Goal: Task Accomplishment & Management: Complete application form

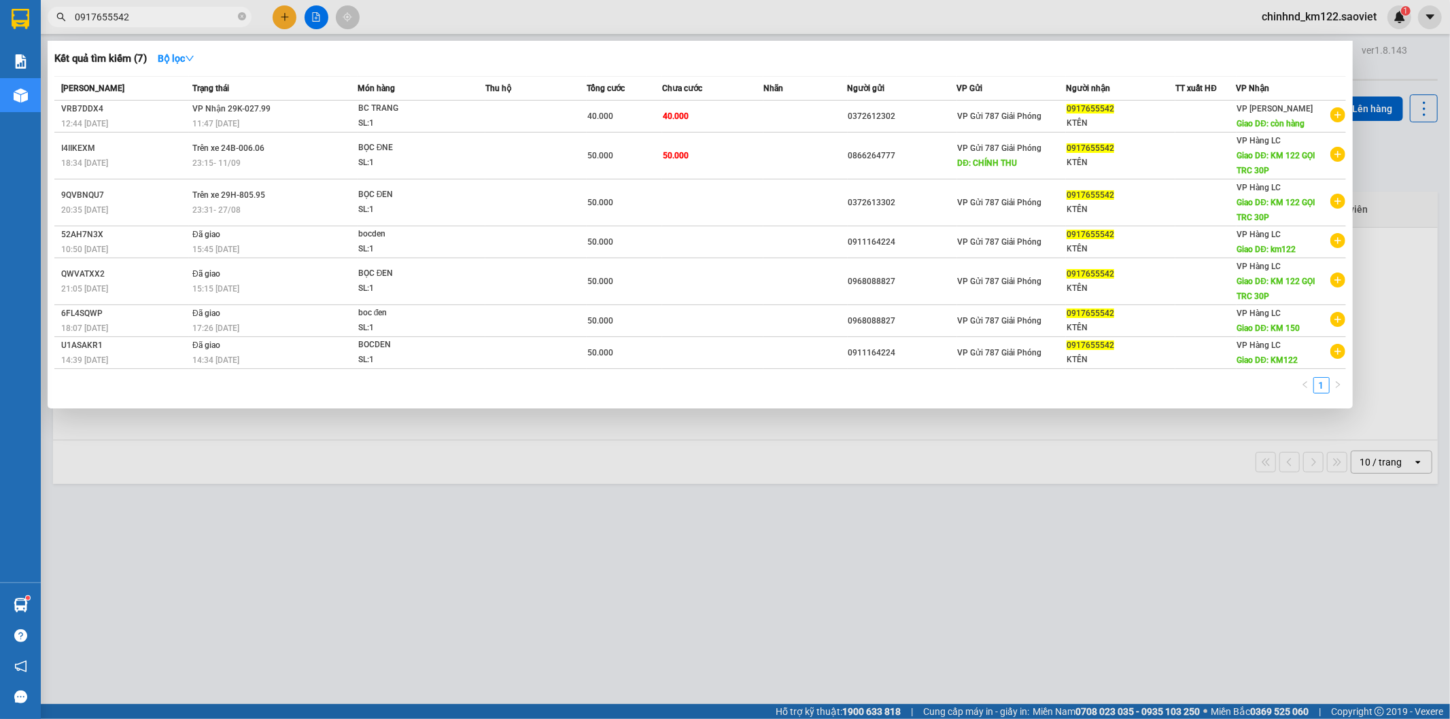
click at [285, 20] on div at bounding box center [725, 359] width 1450 height 719
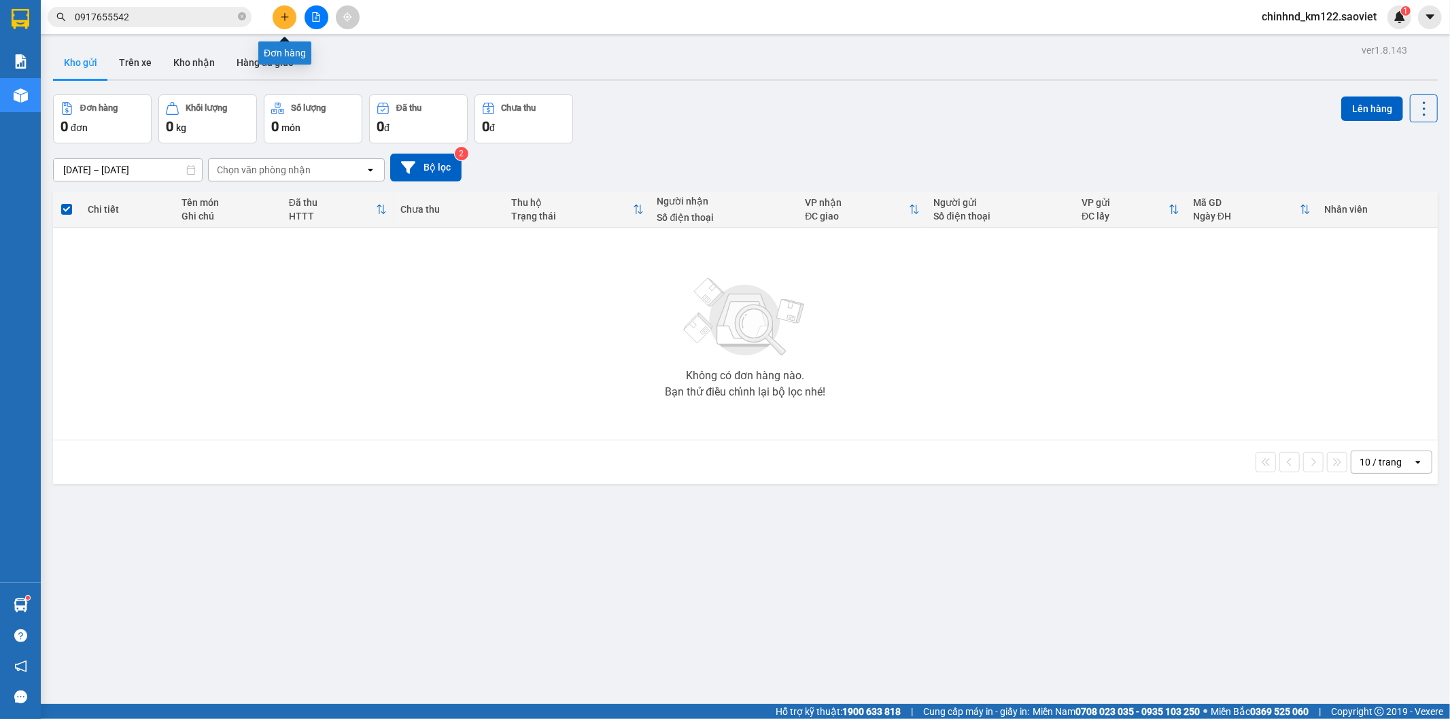
click at [283, 21] on icon "plus" at bounding box center [285, 17] width 10 height 10
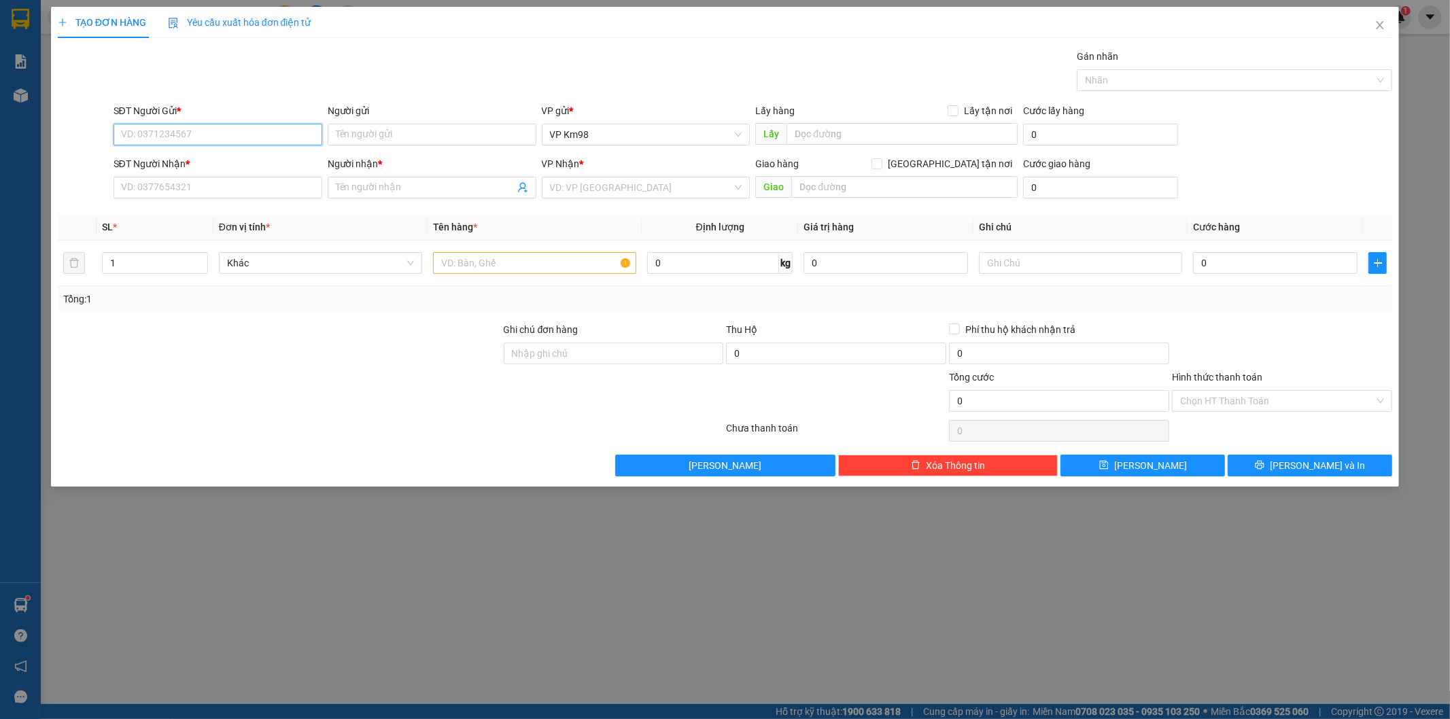
click at [253, 132] on input "SĐT Người Gửi *" at bounding box center [218, 135] width 209 height 22
type input "0967815997"
click at [204, 182] on input "SĐT Người Nhận *" at bounding box center [218, 188] width 209 height 22
click at [209, 127] on input "0967815997" at bounding box center [218, 135] width 209 height 22
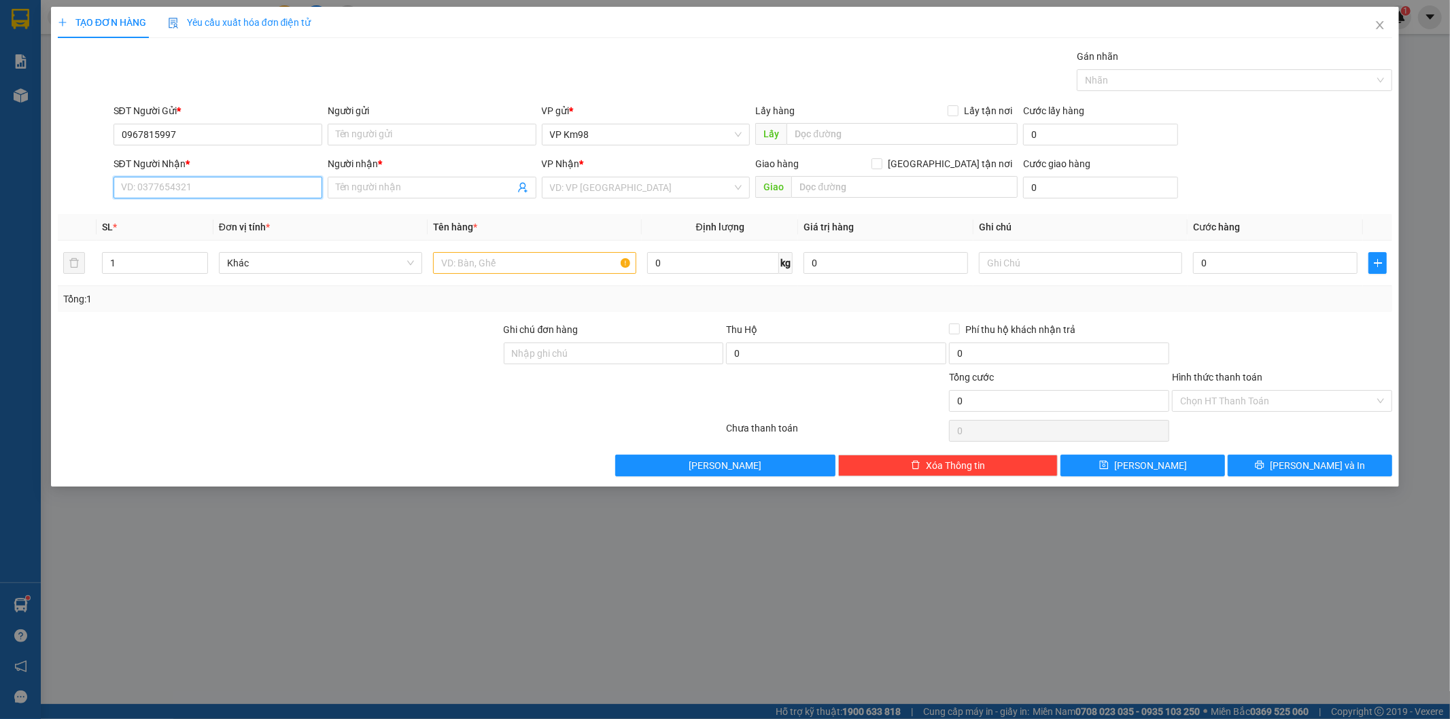
click at [174, 185] on input "SĐT Người Nhận *" at bounding box center [218, 188] width 209 height 22
paste input "0967815997"
type input "0967815997"
click at [341, 345] on div at bounding box center [279, 346] width 446 height 48
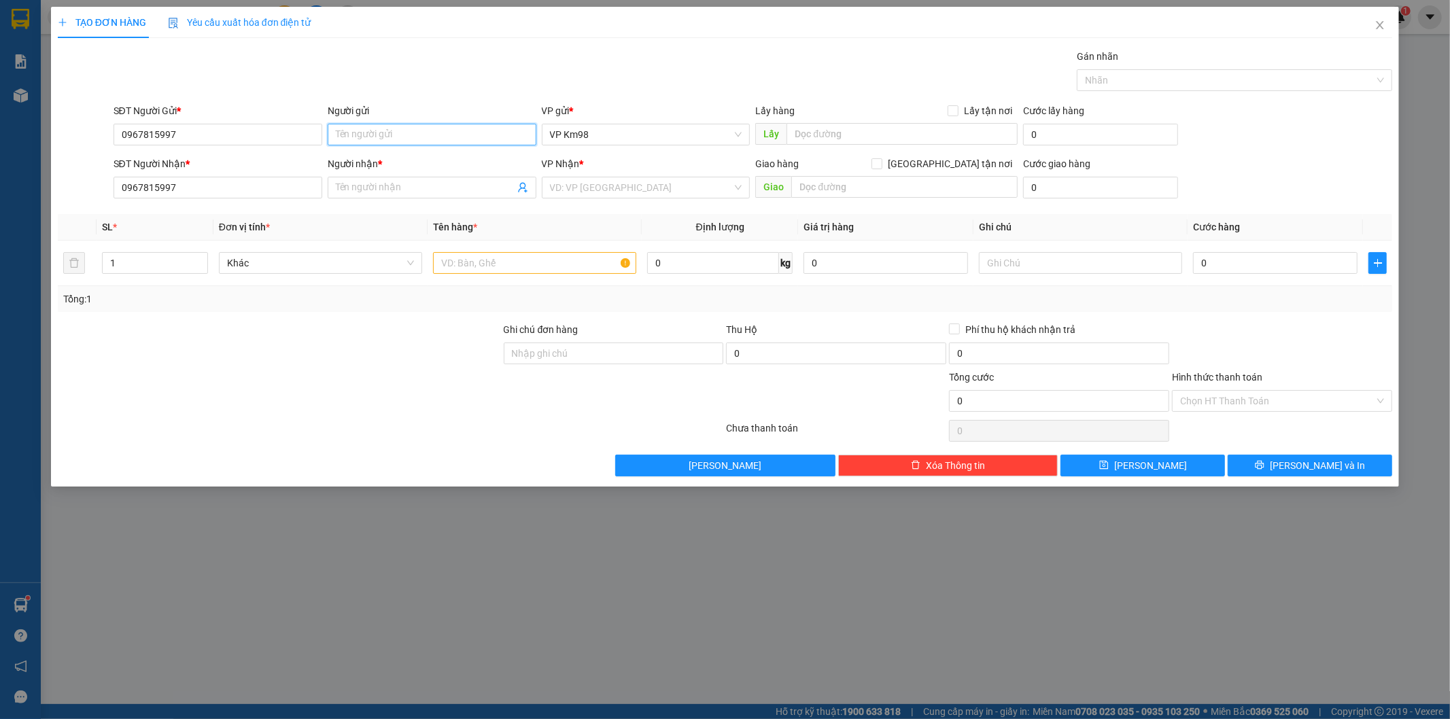
click at [378, 137] on input "Người gửi" at bounding box center [432, 135] width 209 height 22
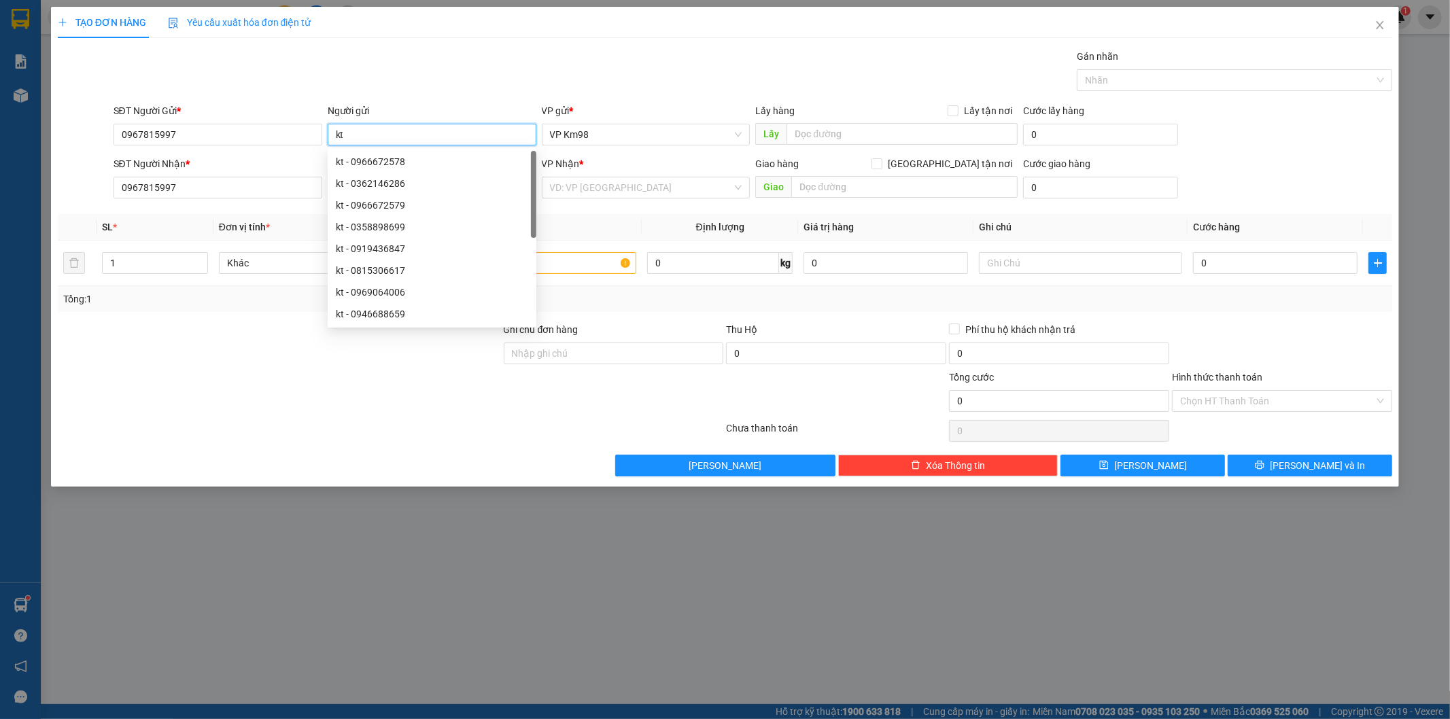
type input "kt"
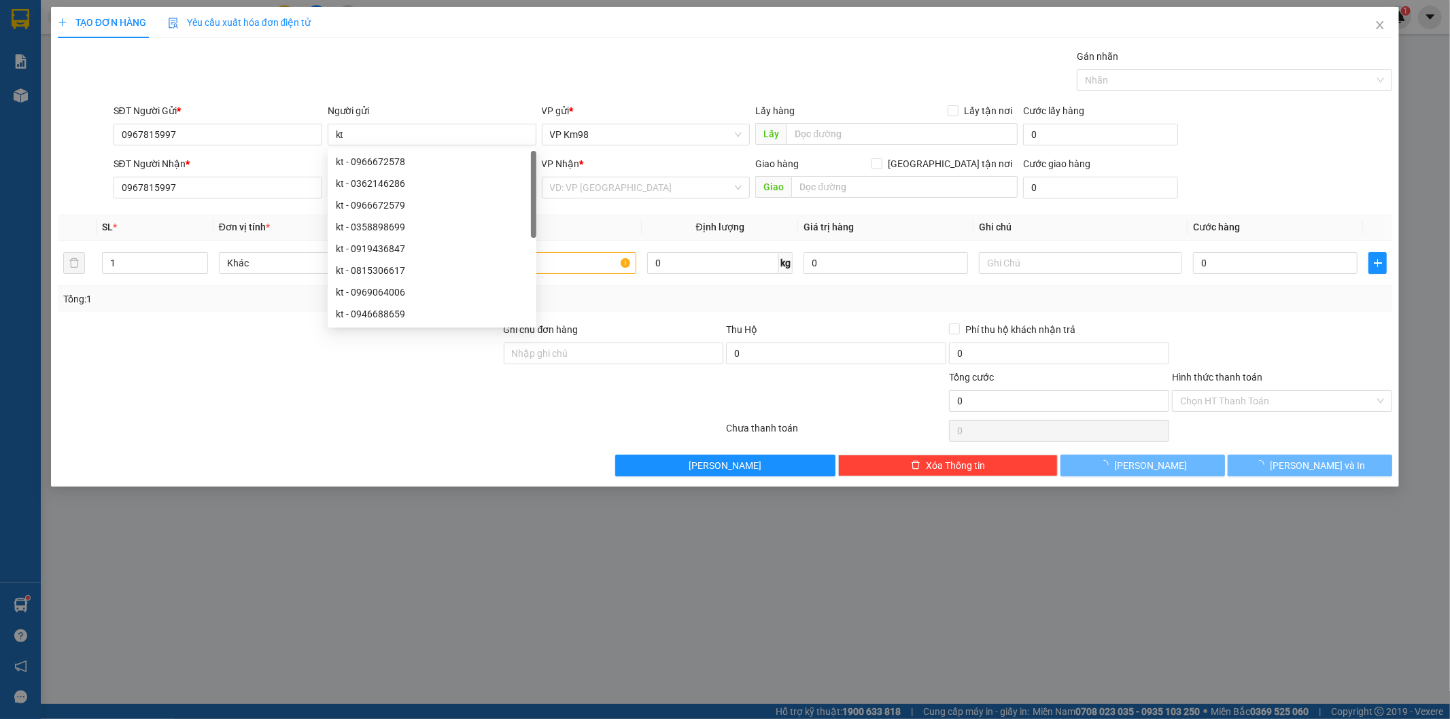
click at [427, 77] on div "Gán nhãn Nhãn" at bounding box center [753, 73] width 1285 height 48
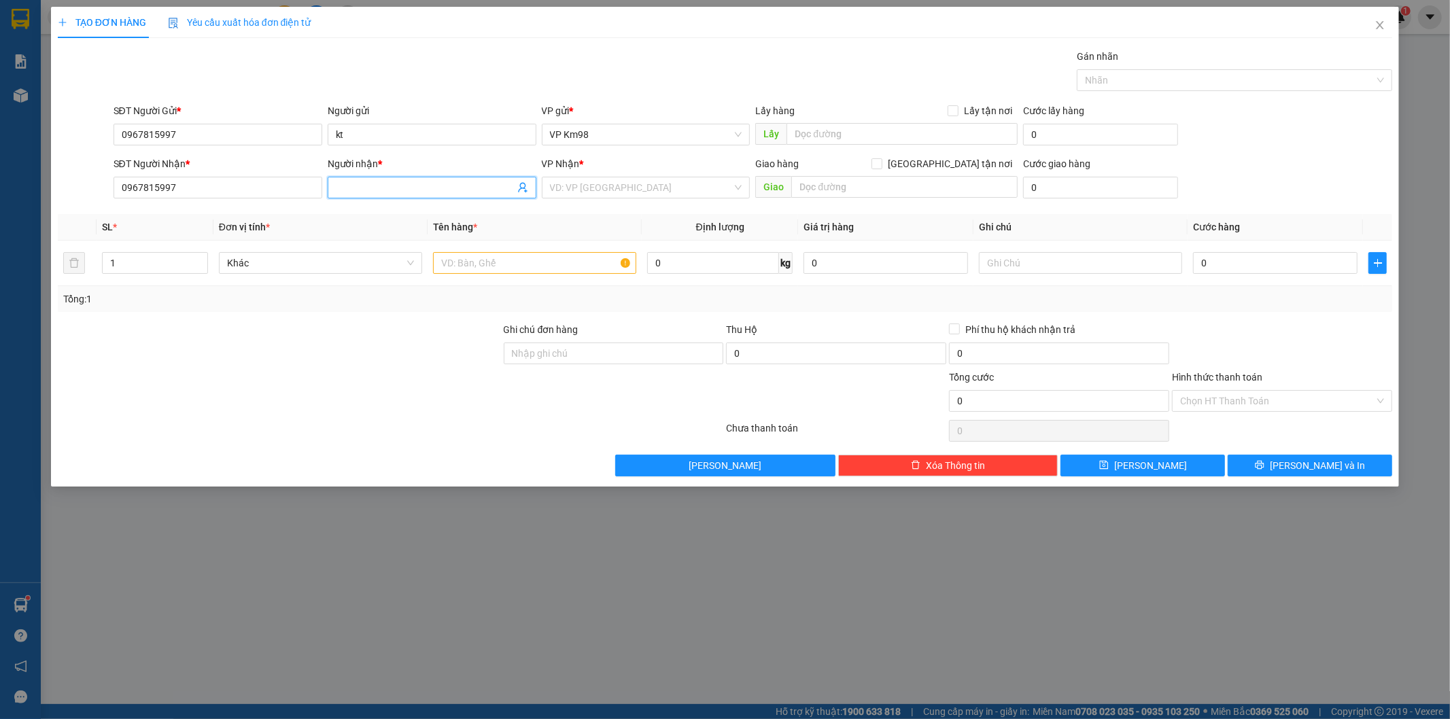
click at [398, 194] on input "Người nhận *" at bounding box center [425, 187] width 179 height 15
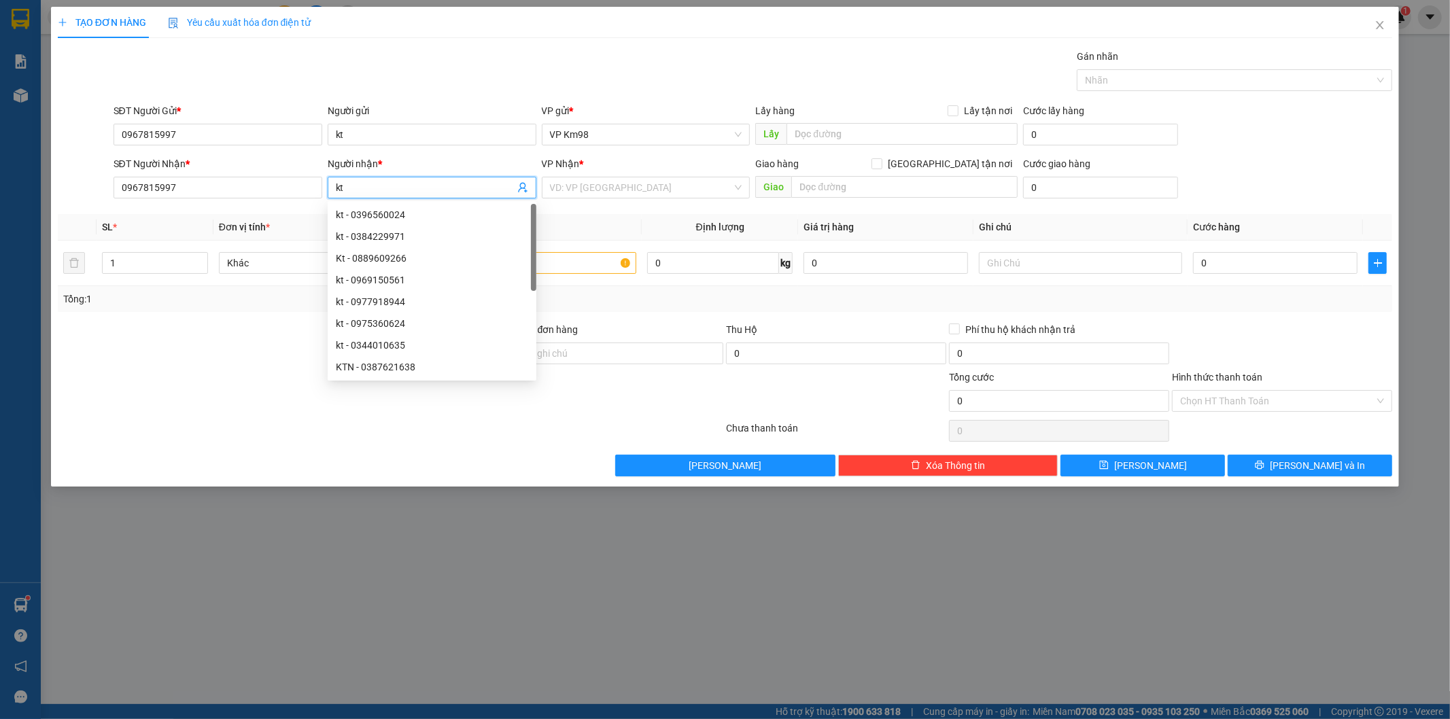
type input "kt"
drag, startPoint x: 451, startPoint y: 77, endPoint x: 568, endPoint y: 106, distance: 119.8
click at [452, 77] on div "Gán nhãn Nhãn" at bounding box center [753, 73] width 1285 height 48
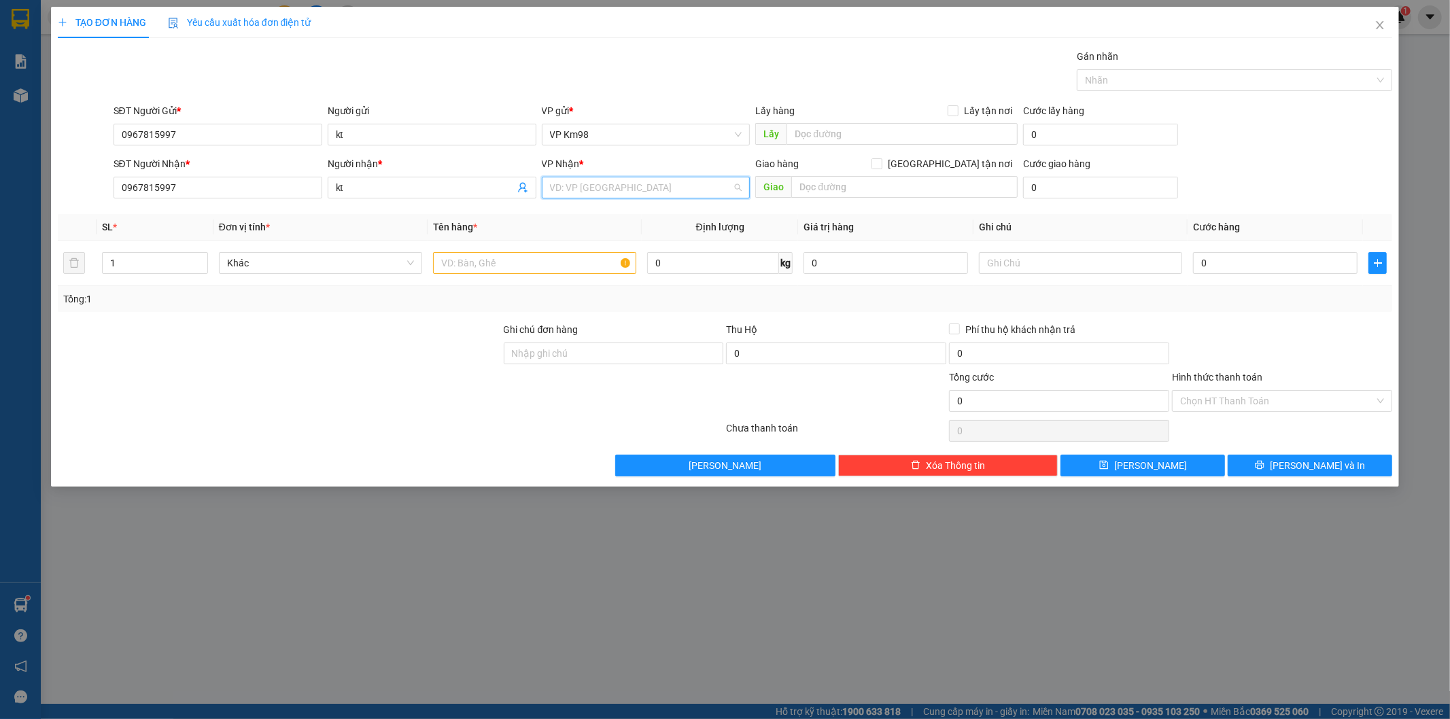
click at [619, 196] on input "search" at bounding box center [641, 187] width 183 height 20
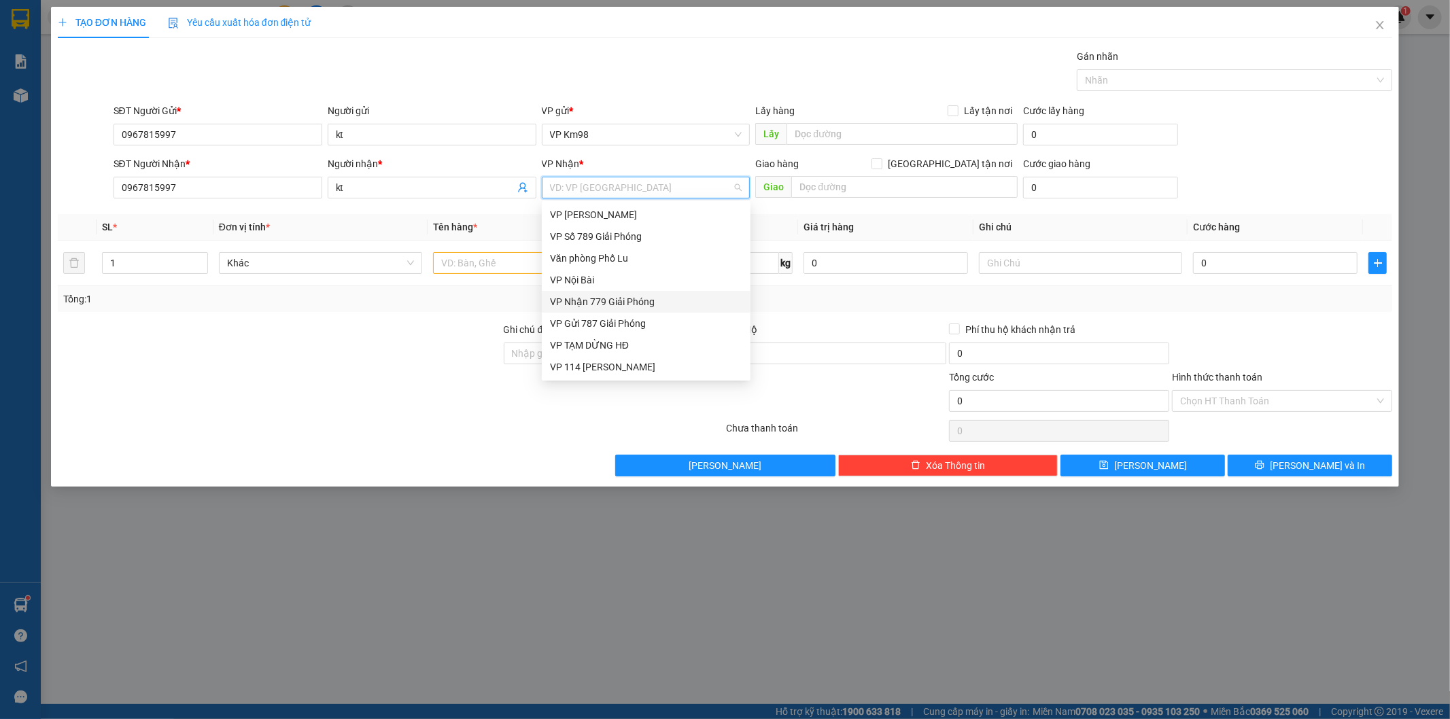
click at [627, 307] on div "VP Nhận 779 Giải Phóng" at bounding box center [646, 301] width 192 height 15
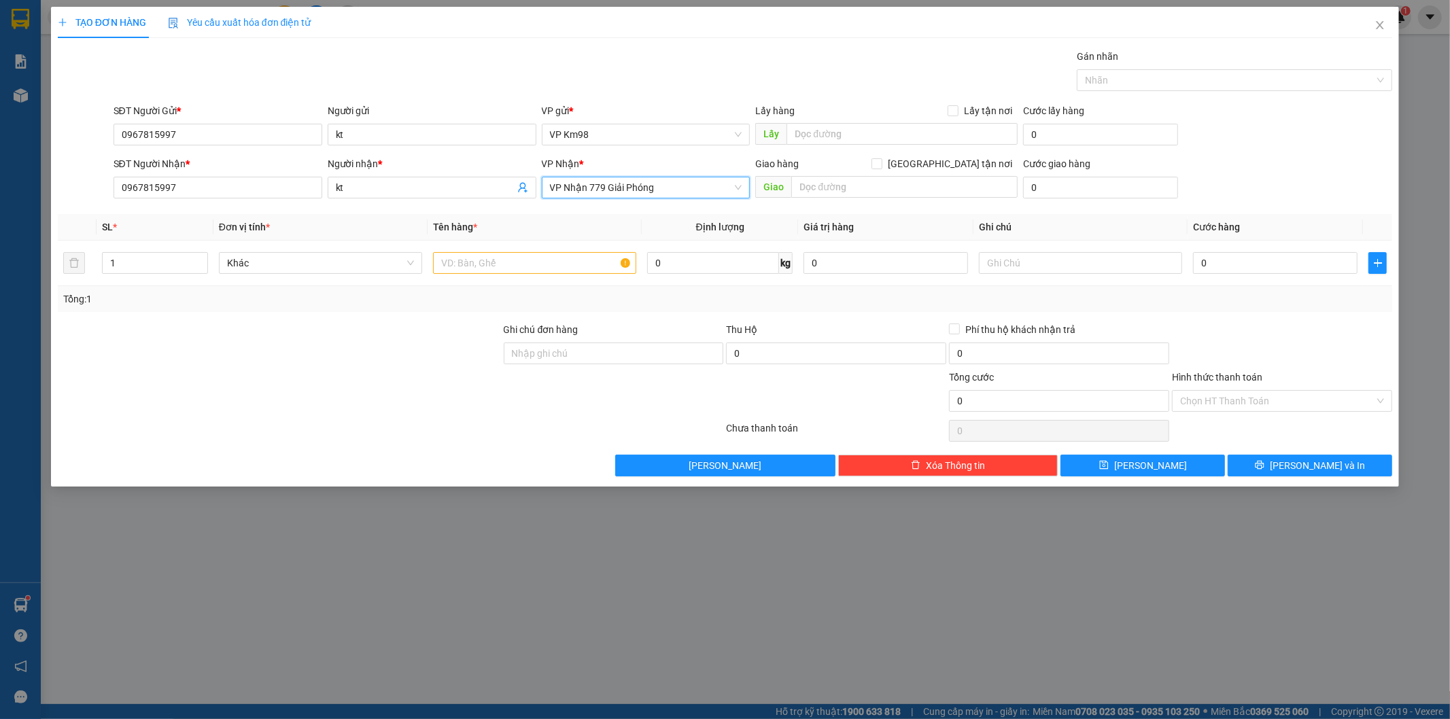
drag, startPoint x: 398, startPoint y: 328, endPoint x: 468, endPoint y: 291, distance: 78.4
click at [402, 328] on div at bounding box center [279, 346] width 446 height 48
click at [501, 273] on input "text" at bounding box center [534, 263] width 203 height 22
type input "hộp"
click at [221, 192] on input "0967815997" at bounding box center [218, 188] width 209 height 22
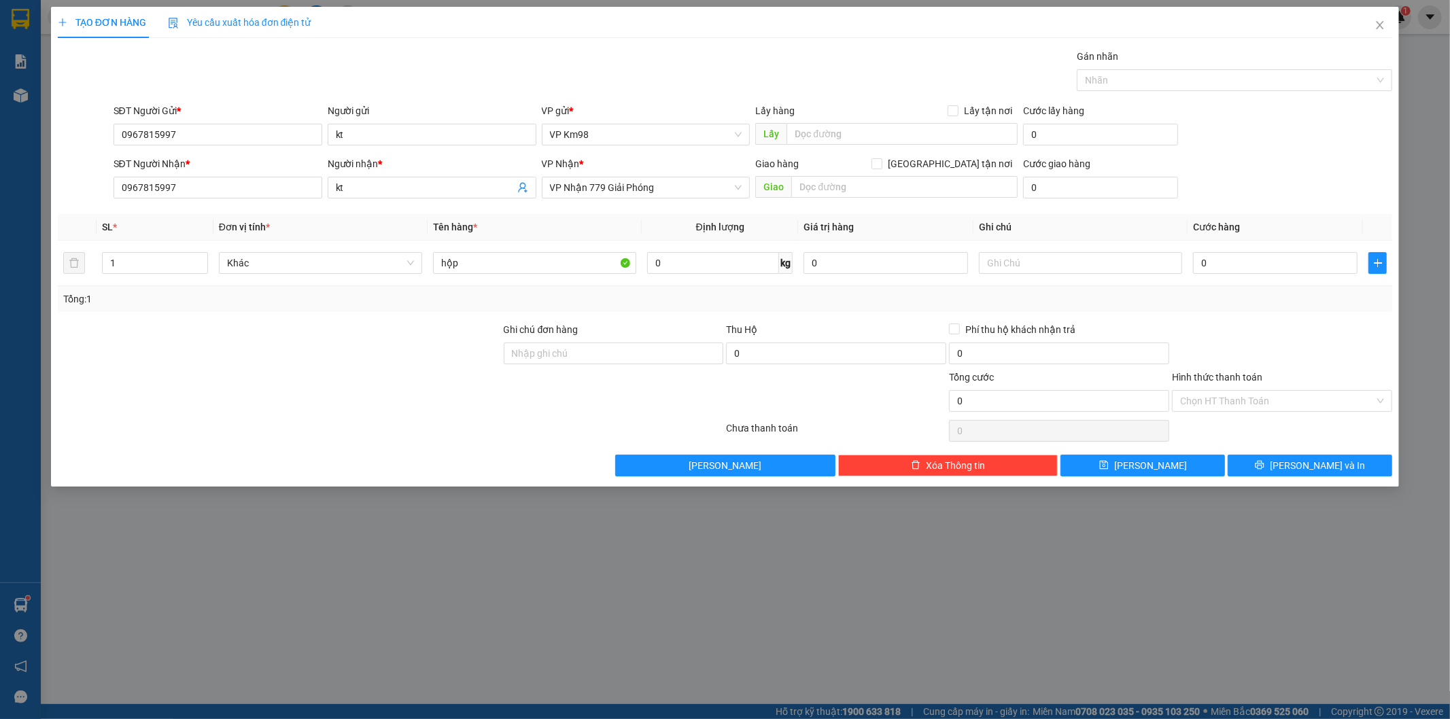
click at [327, 466] on div "Lưu nháp Xóa Thông tin [PERSON_NAME] và In" at bounding box center [725, 466] width 1338 height 22
click at [328, 372] on div at bounding box center [279, 394] width 446 height 48
click at [1245, 303] on div "Tổng: 1" at bounding box center [725, 299] width 1324 height 15
click at [1252, 273] on input "0" at bounding box center [1275, 263] width 164 height 22
type input "6"
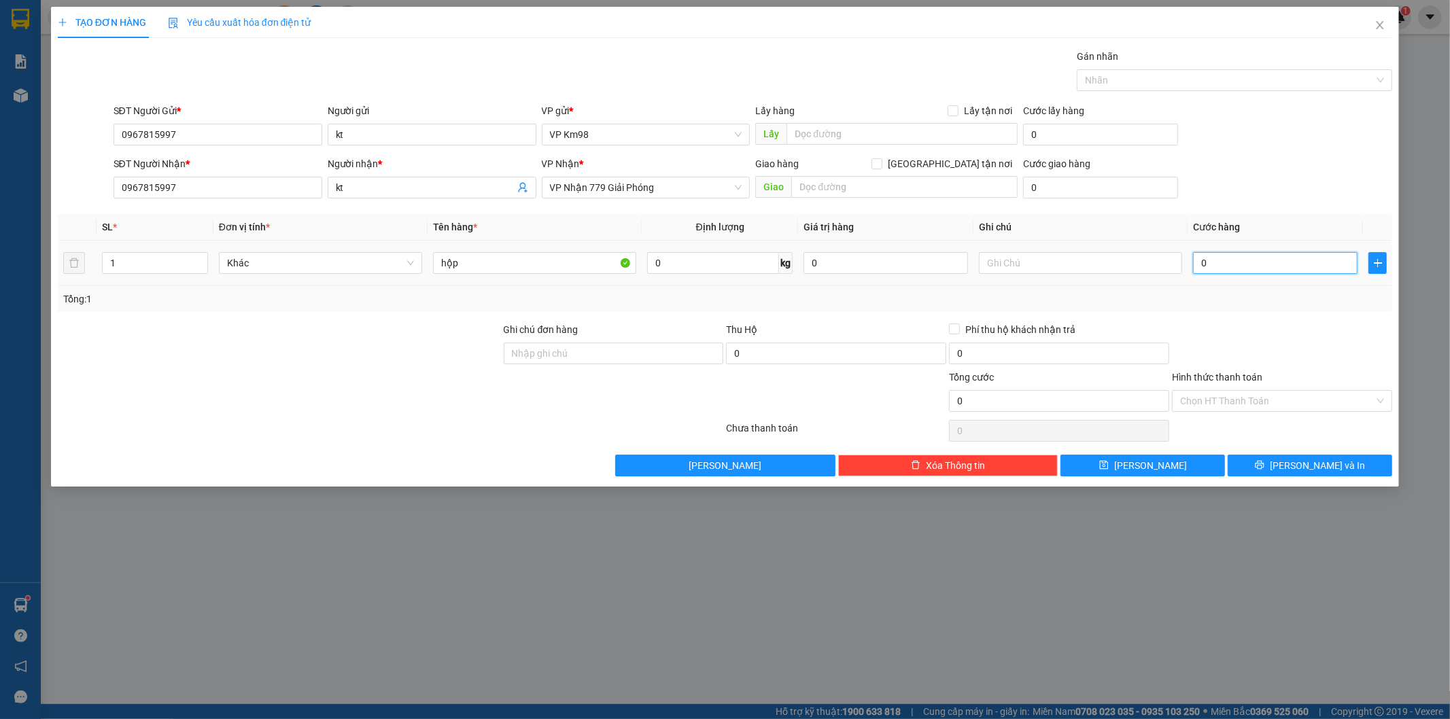
type input "6"
type input "620"
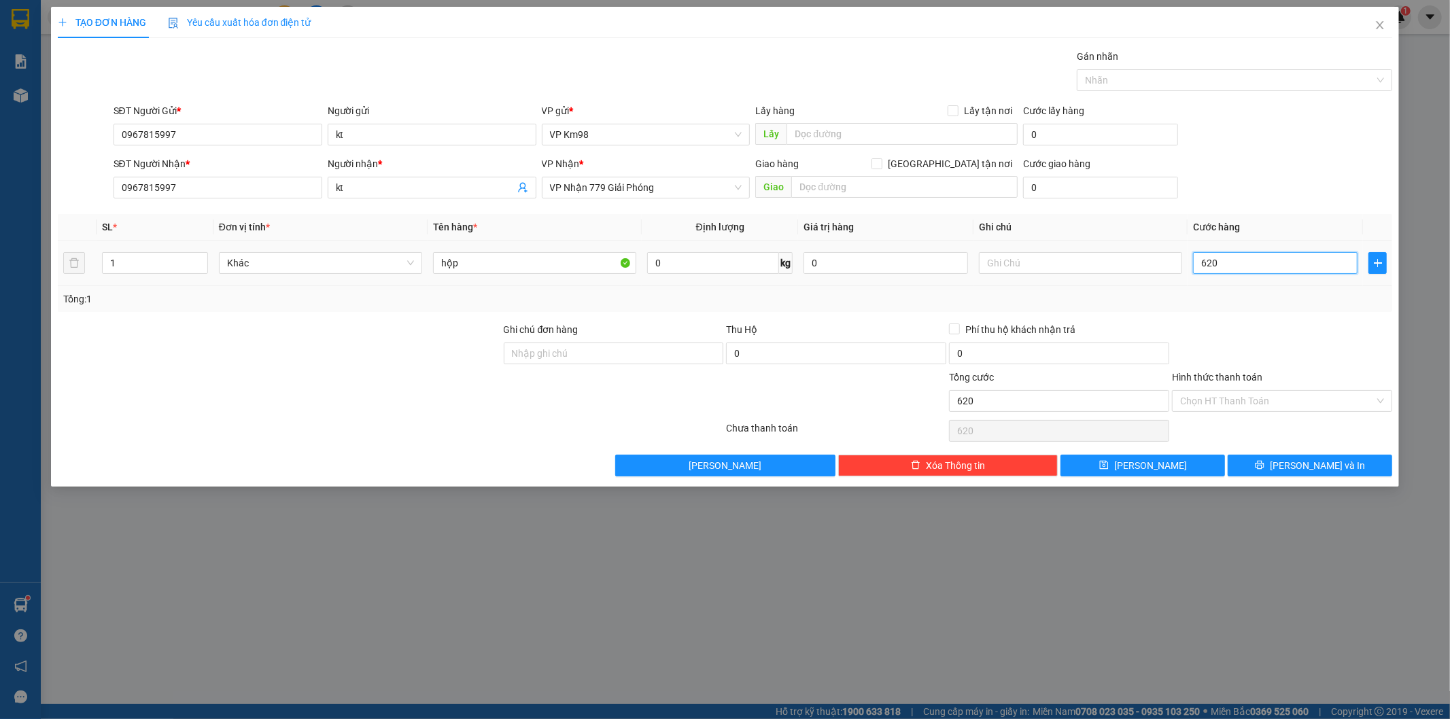
type input "62"
type input "6"
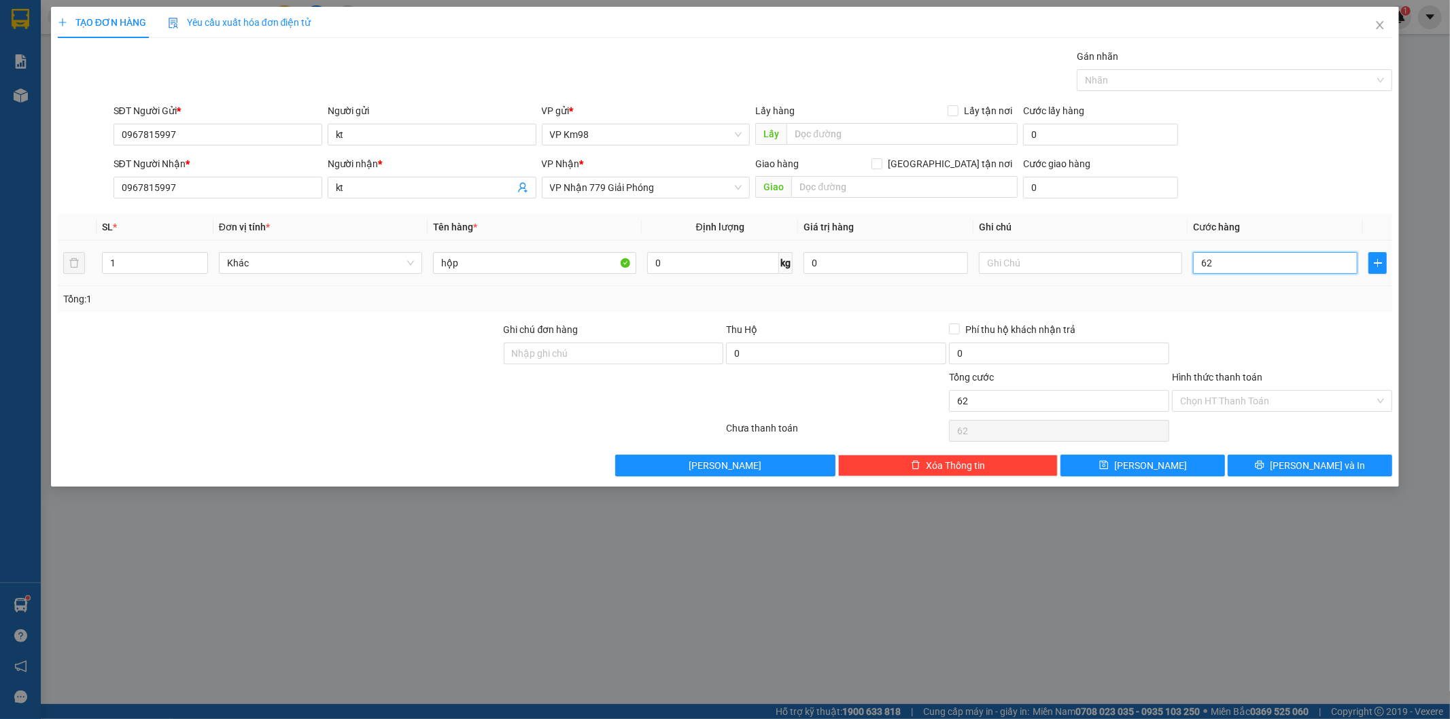
type input "6"
type input "60"
type input "600"
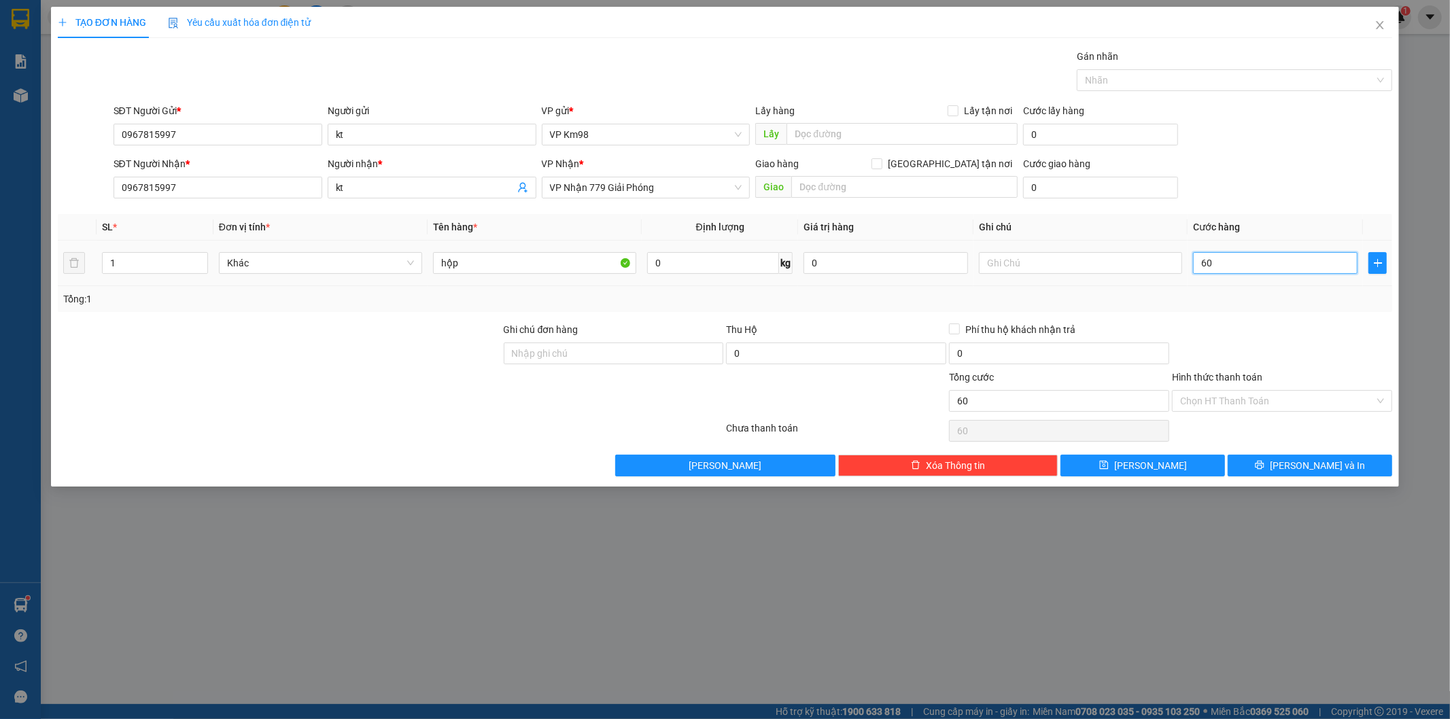
type input "600"
type input "6.000"
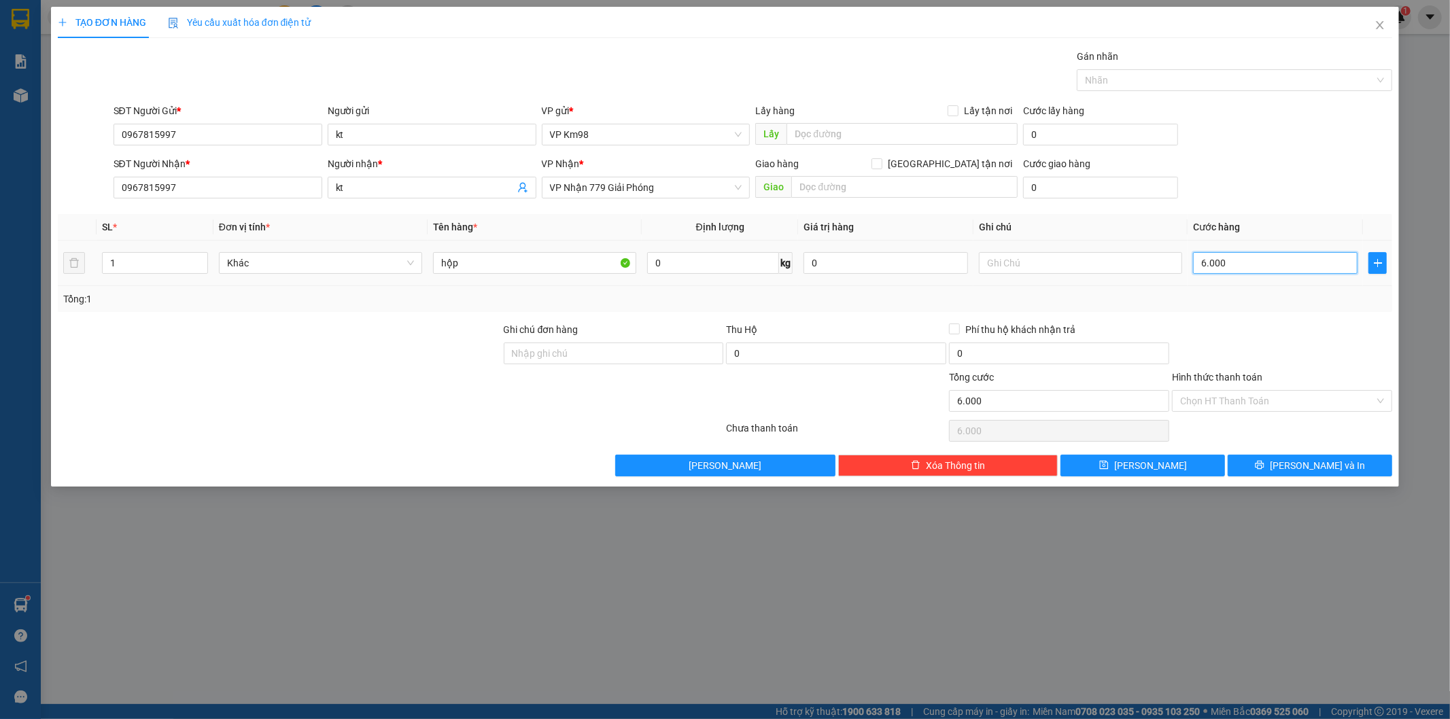
type input "60.000"
click at [1292, 335] on div at bounding box center [1281, 346] width 223 height 48
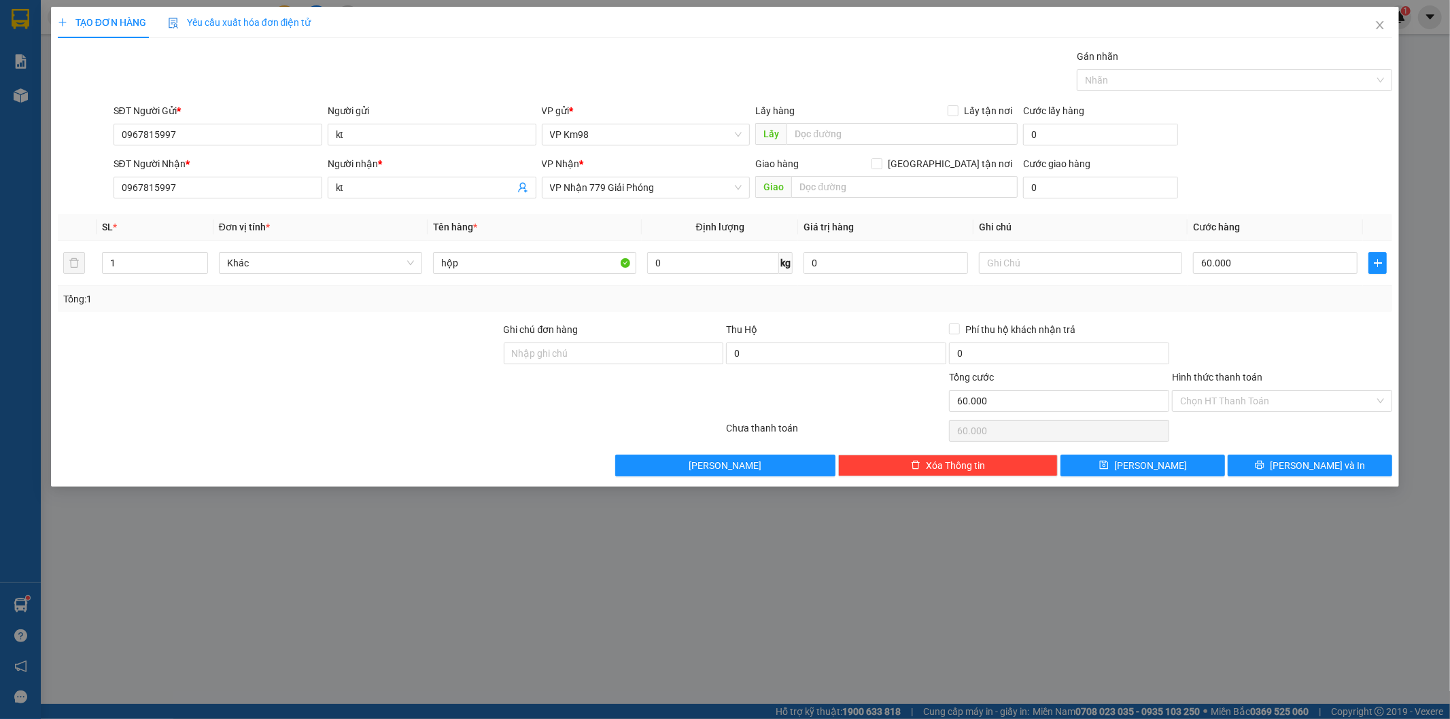
click at [1305, 453] on div "Transit Pickup Surcharge Ids Transit Deliver Surcharge Ids Transit Deliver Surc…" at bounding box center [725, 263] width 1335 height 428
click at [1308, 463] on span "[PERSON_NAME] và In" at bounding box center [1317, 465] width 95 height 15
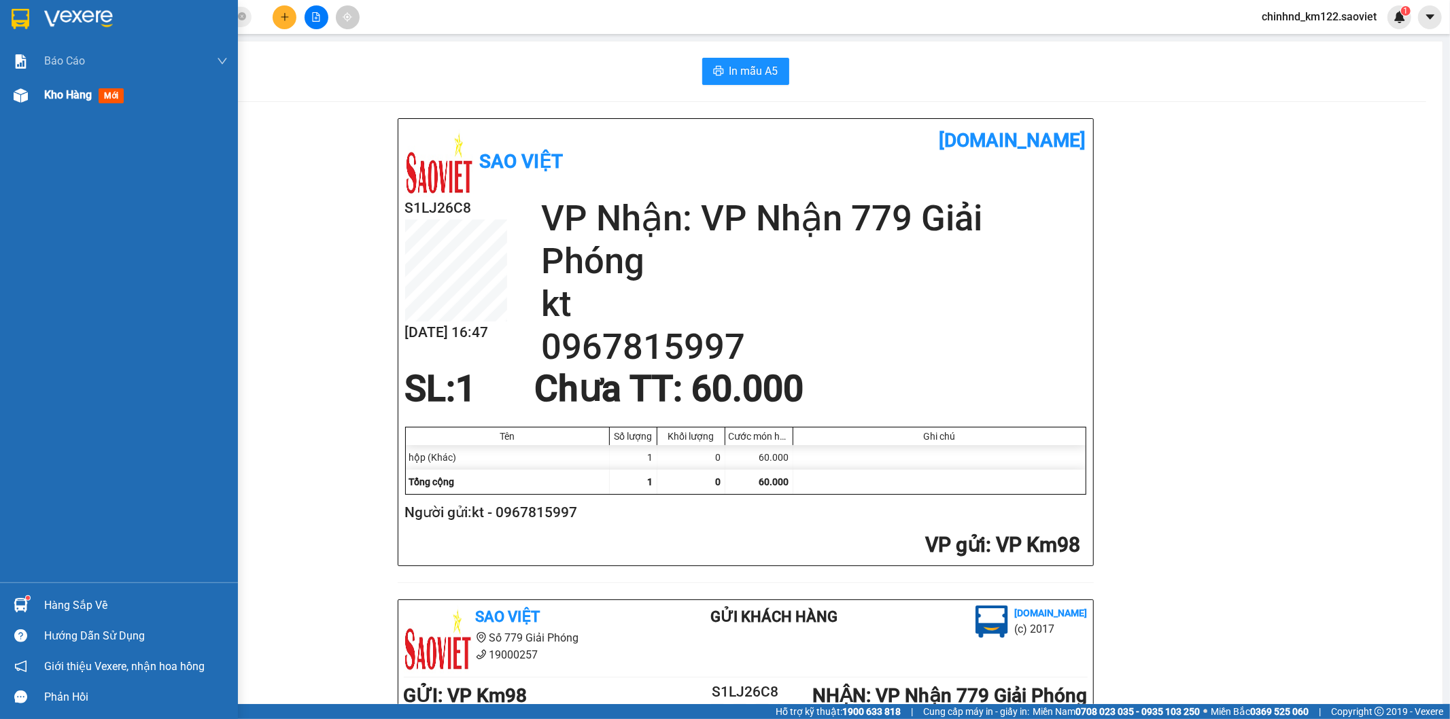
click at [46, 106] on div "Kho hàng mới" at bounding box center [136, 95] width 184 height 34
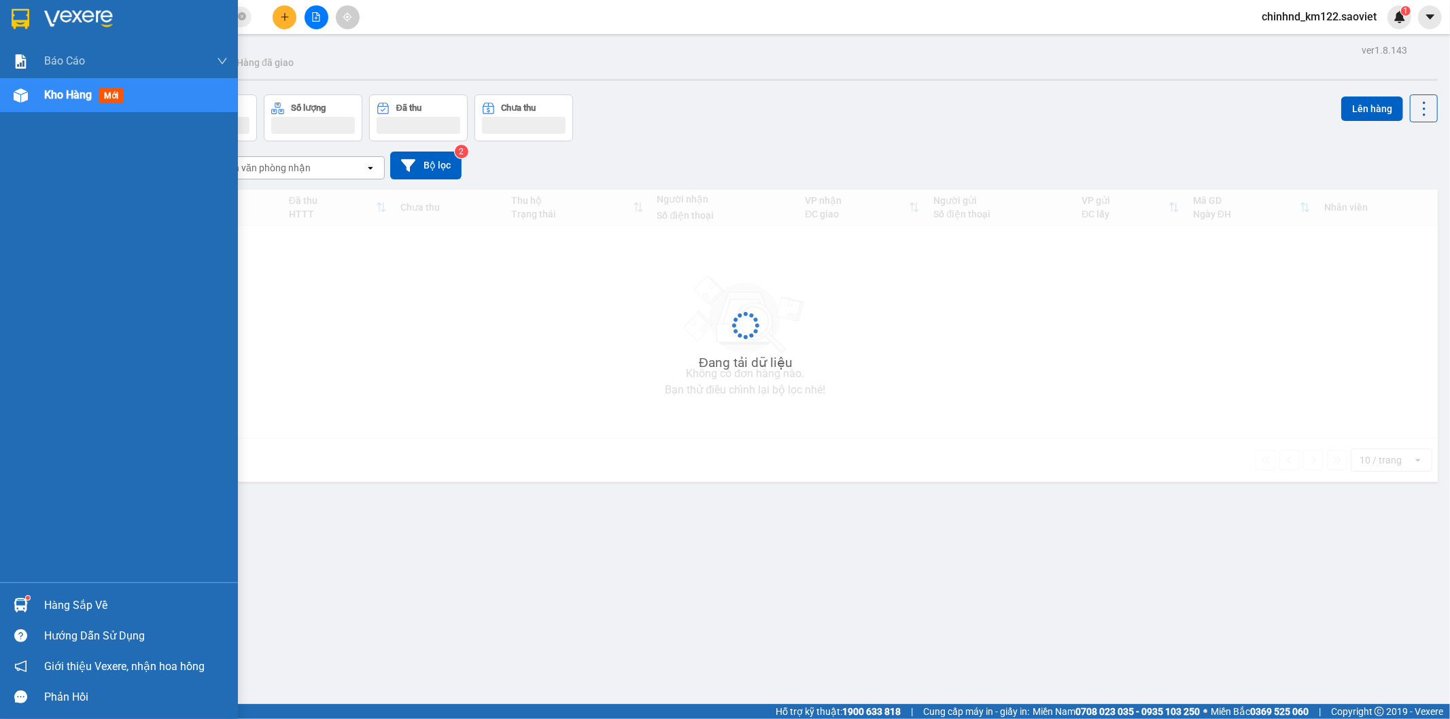
click at [44, 103] on div "Kho hàng mới" at bounding box center [86, 94] width 85 height 17
